Goal: Task Accomplishment & Management: Manage account settings

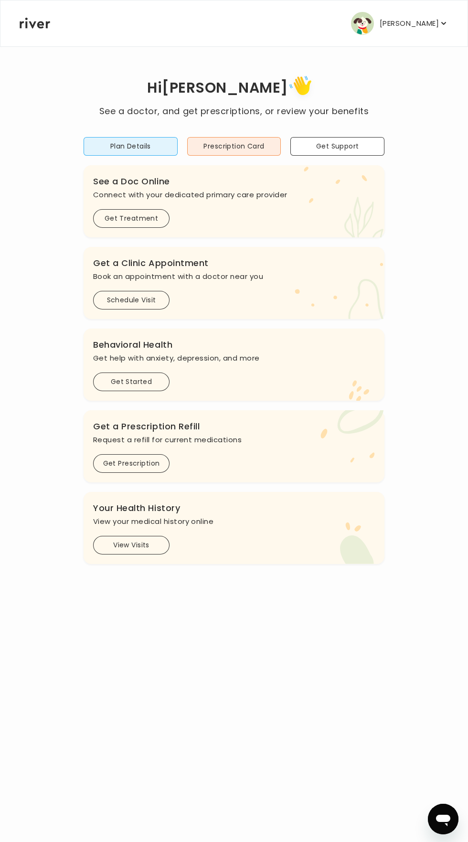
click at [443, 23] on icon "button" at bounding box center [444, 24] width 10 height 10
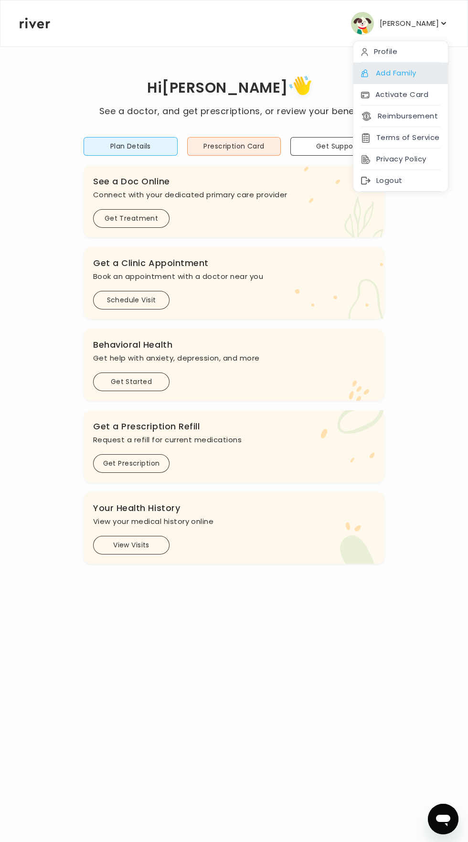
click at [423, 81] on div "Add Family" at bounding box center [400, 73] width 95 height 21
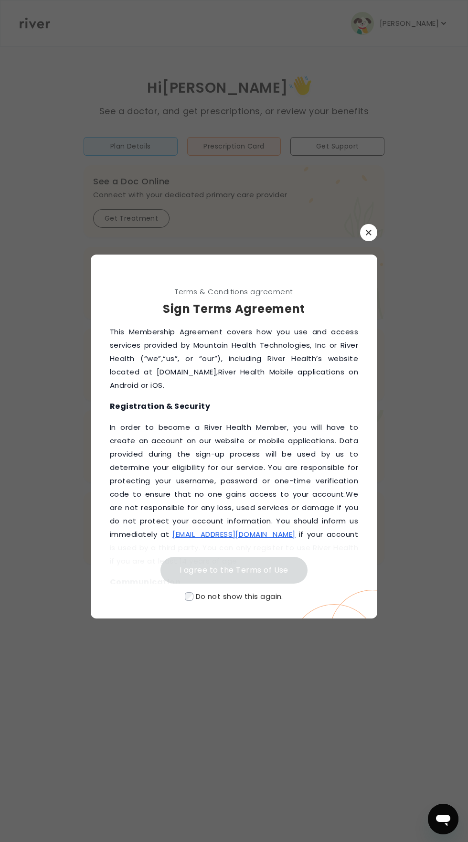
click at [368, 235] on icon "button" at bounding box center [368, 232] width 5 height 5
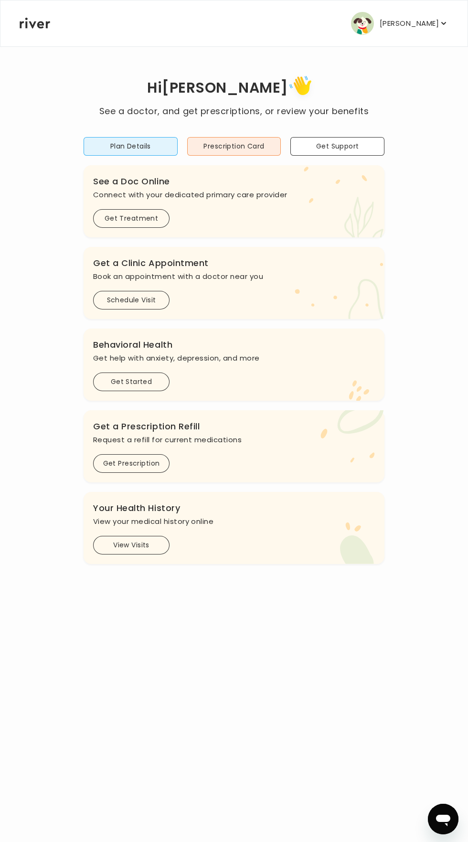
click at [447, 19] on icon "button" at bounding box center [444, 24] width 10 height 10
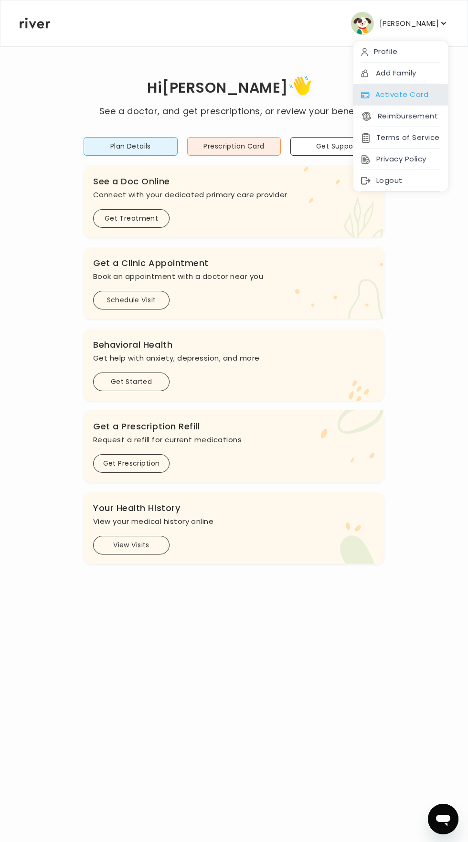
click at [427, 102] on div "Activate Card" at bounding box center [400, 94] width 95 height 21
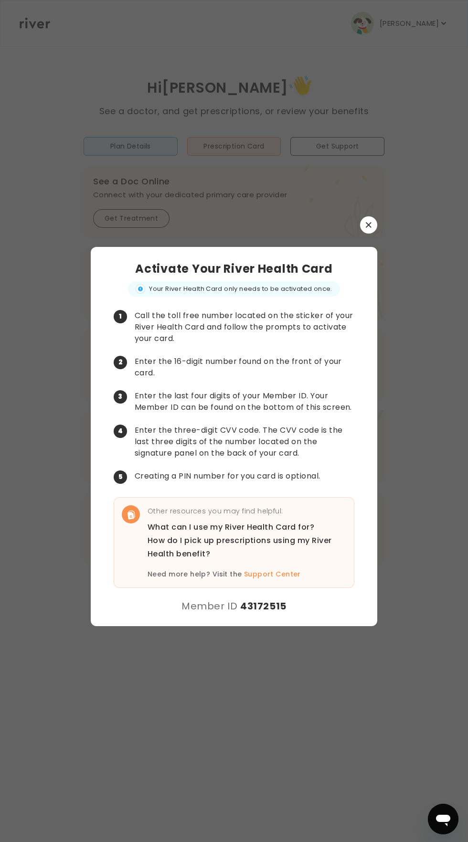
click at [23, 560] on div at bounding box center [234, 421] width 468 height 842
click at [374, 233] on button "button" at bounding box center [368, 224] width 17 height 17
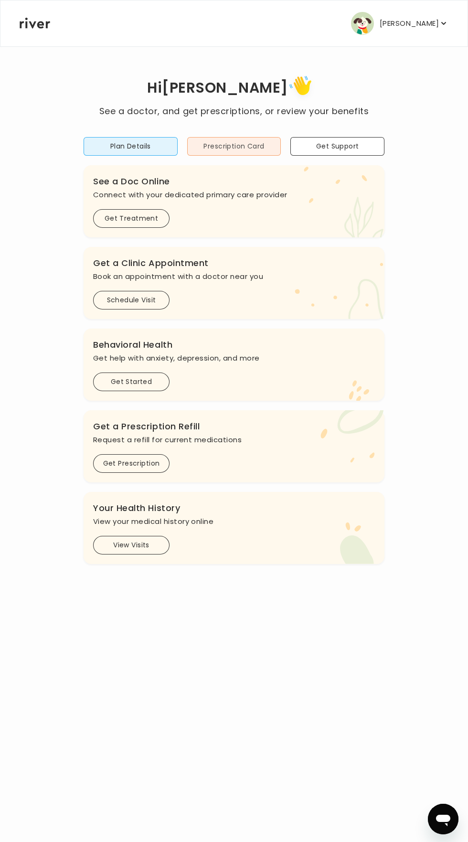
click at [253, 142] on button "Prescription Card" at bounding box center [234, 146] width 94 height 19
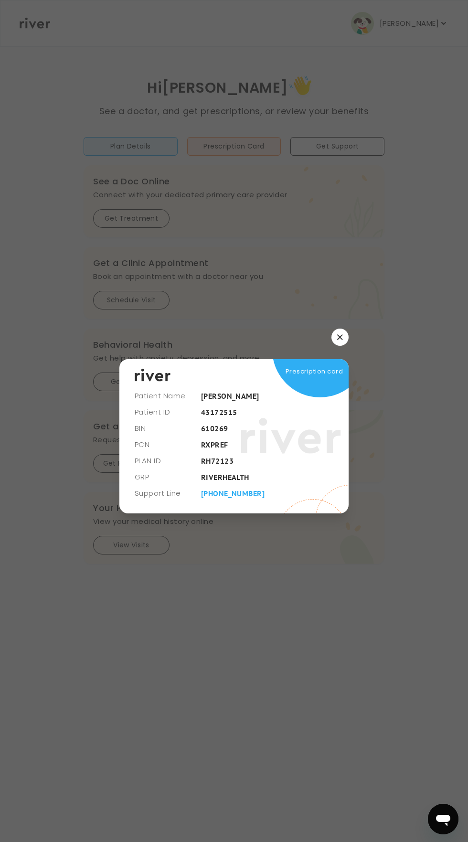
click at [353, 665] on div at bounding box center [234, 421] width 468 height 842
click at [339, 339] on icon "button" at bounding box center [339, 336] width 5 height 5
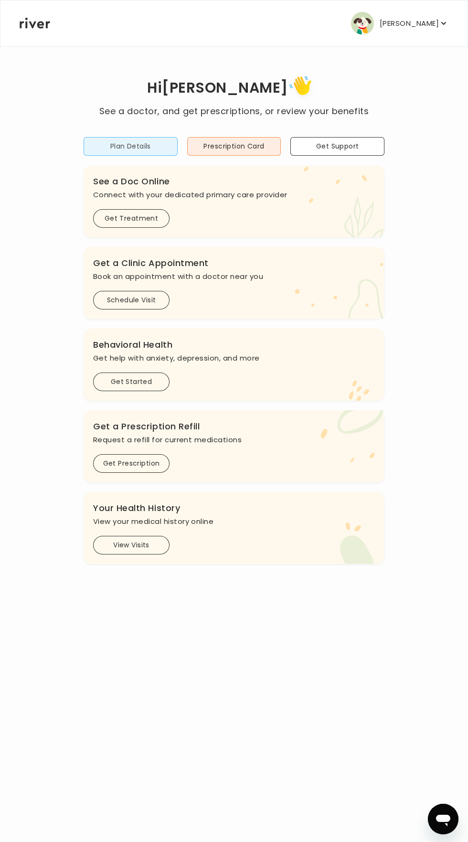
click at [131, 141] on button "Plan Details" at bounding box center [131, 146] width 94 height 19
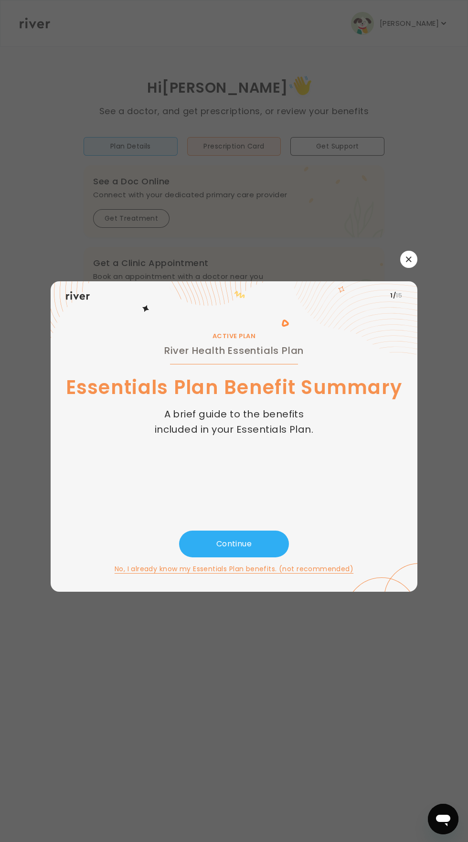
click at [349, 668] on div at bounding box center [234, 421] width 468 height 842
click at [408, 268] on button "button" at bounding box center [408, 259] width 17 height 17
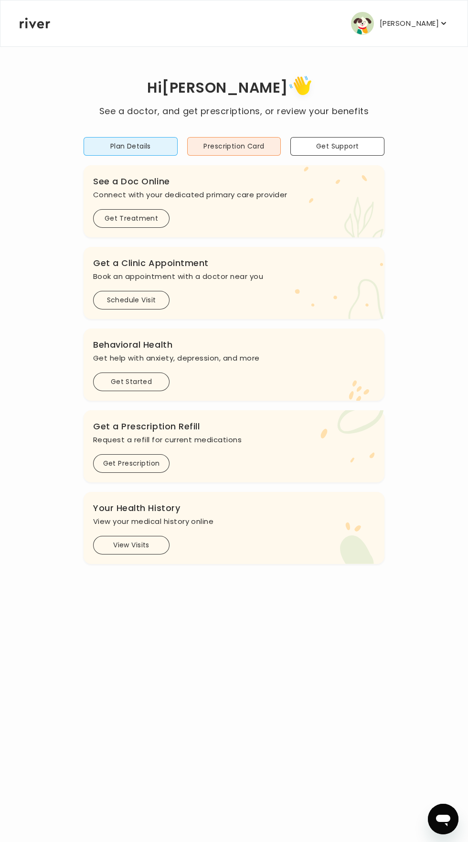
click at [443, 25] on icon "button" at bounding box center [444, 24] width 10 height 10
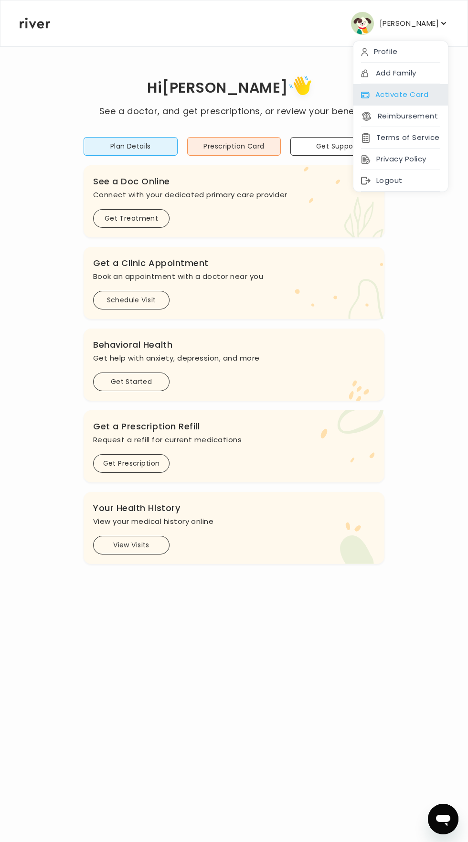
click at [428, 95] on div "Activate Card" at bounding box center [400, 94] width 95 height 21
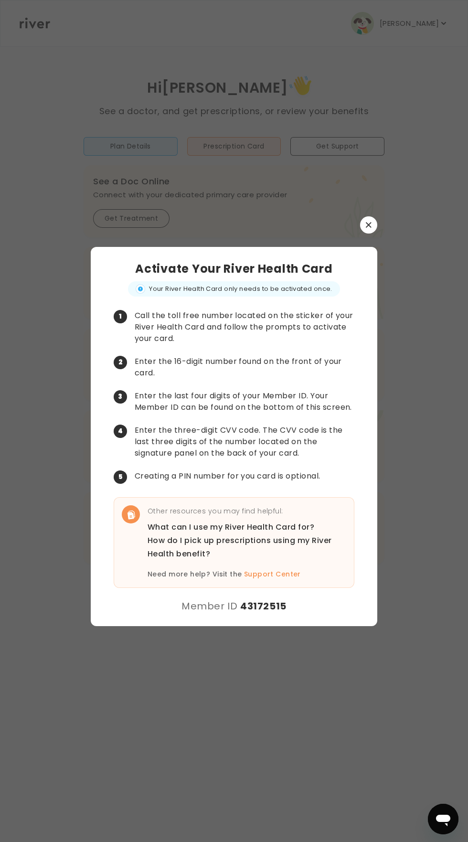
click at [29, 564] on div at bounding box center [234, 421] width 468 height 842
click at [369, 233] on button "button" at bounding box center [368, 224] width 17 height 17
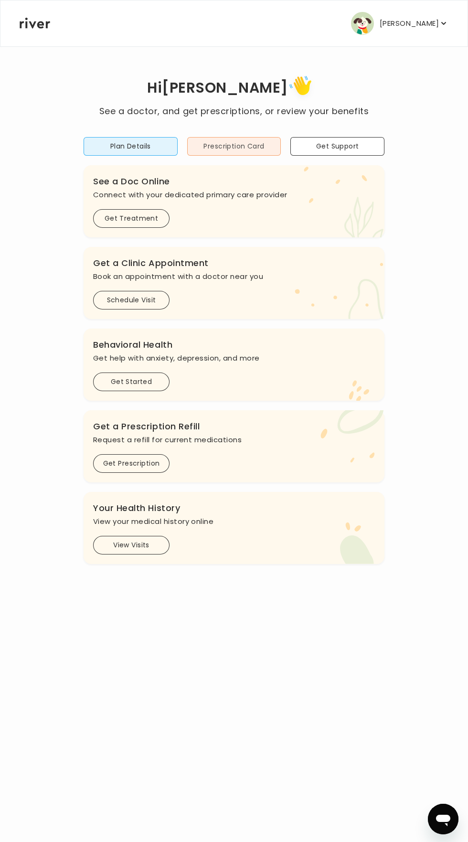
click at [232, 145] on button "Prescription Card" at bounding box center [234, 146] width 94 height 19
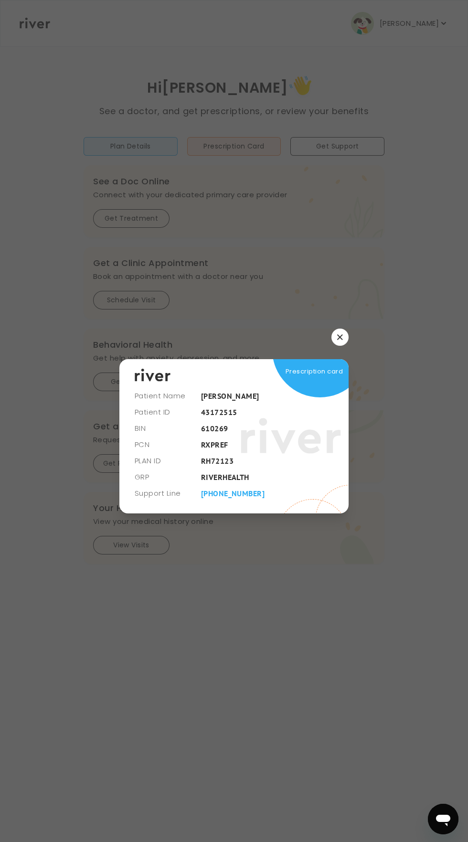
click at [303, 643] on div at bounding box center [234, 421] width 468 height 842
click at [296, 637] on div at bounding box center [234, 421] width 468 height 842
click at [342, 340] on icon "button" at bounding box center [340, 337] width 6 height 6
